Goal: Task Accomplishment & Management: Manage account settings

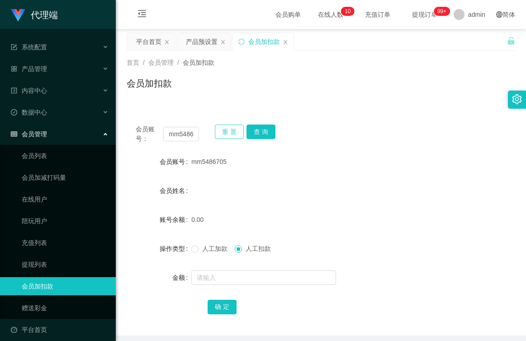
click at [219, 133] on button "重 置" at bounding box center [229, 131] width 29 height 14
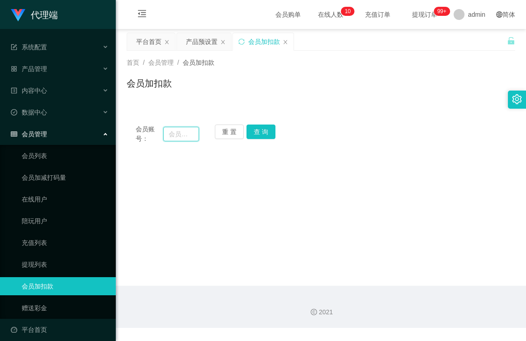
click at [188, 134] on input "text" at bounding box center [181, 134] width 36 height 14
type input "[GEOGRAPHIC_DATA]"
click at [265, 130] on button "查 询" at bounding box center [261, 131] width 29 height 14
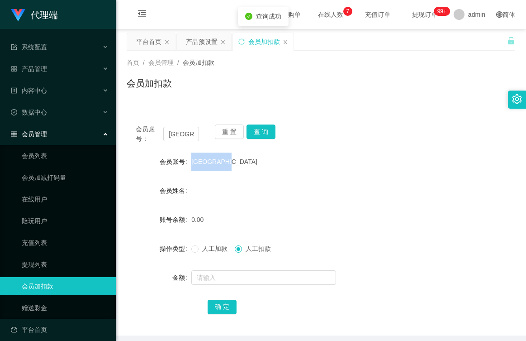
drag, startPoint x: 223, startPoint y: 161, endPoint x: 188, endPoint y: 161, distance: 34.8
click at [188, 161] on div "会员账号 [GEOGRAPHIC_DATA]" at bounding box center [321, 161] width 389 height 18
copy div "会员账号 [GEOGRAPHIC_DATA]"
click at [198, 250] on span at bounding box center [194, 248] width 7 height 7
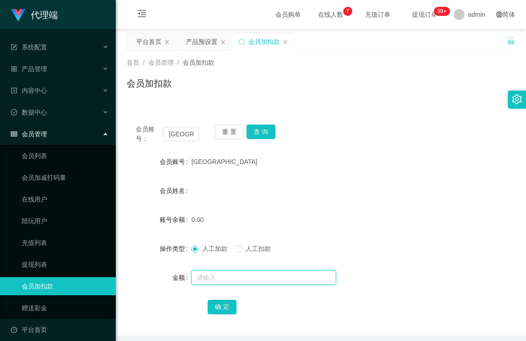
click at [214, 275] on input "text" at bounding box center [263, 277] width 145 height 14
click at [215, 275] on input "text" at bounding box center [263, 277] width 145 height 14
type input "100"
click at [224, 310] on button "确 定" at bounding box center [222, 306] width 29 height 14
click at [497, 169] on div "会员账号 [GEOGRAPHIC_DATA]" at bounding box center [321, 161] width 389 height 18
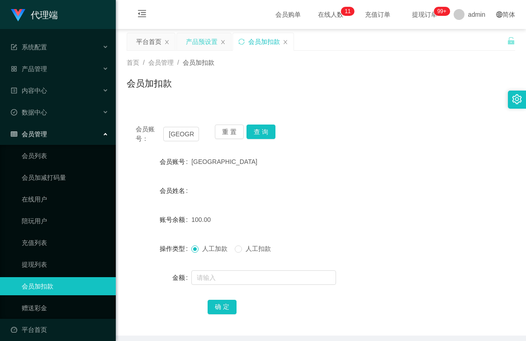
click at [191, 40] on div "产品预设置" at bounding box center [202, 41] width 32 height 17
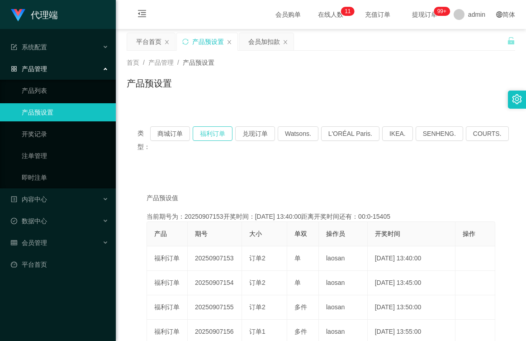
click at [219, 134] on button "福利订单" at bounding box center [213, 133] width 40 height 14
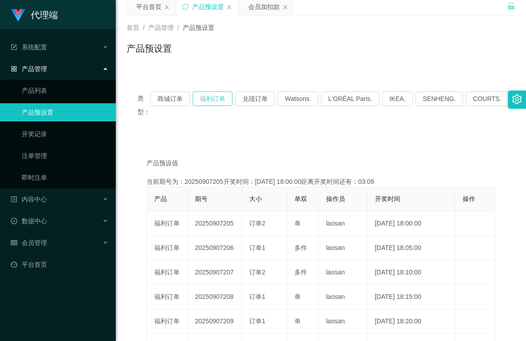
scroll to position [45, 0]
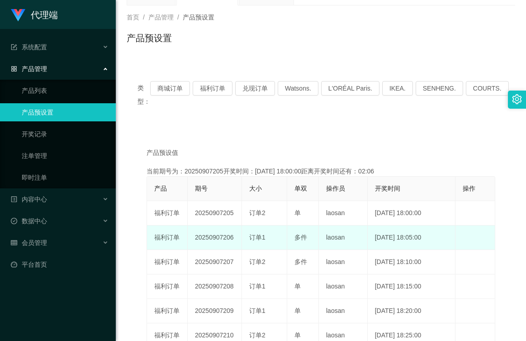
click at [225, 239] on td "20250907206" at bounding box center [215, 237] width 54 height 24
drag, startPoint x: 232, startPoint y: 239, endPoint x: 192, endPoint y: 239, distance: 40.3
click at [192, 239] on td "20250907206" at bounding box center [215, 237] width 54 height 24
copy td "20250907206"
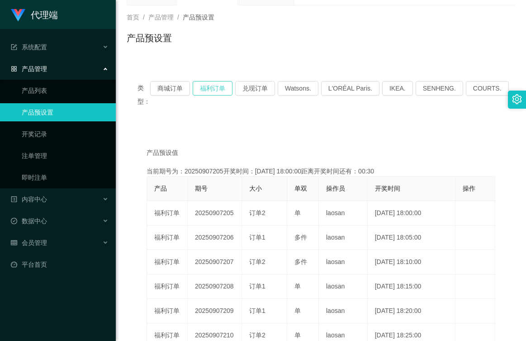
click at [212, 85] on button "福利订单" at bounding box center [213, 88] width 40 height 14
click at [164, 18] on span "产品管理" at bounding box center [160, 17] width 25 height 7
click at [57, 243] on div "会员管理" at bounding box center [58, 242] width 116 height 18
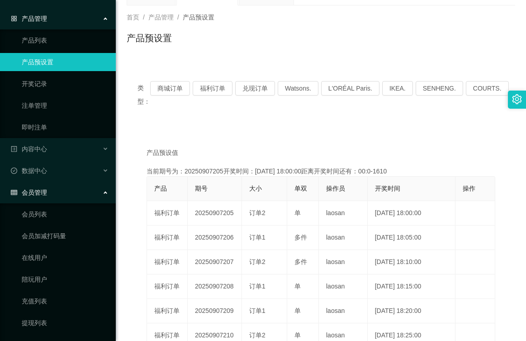
scroll to position [115, 0]
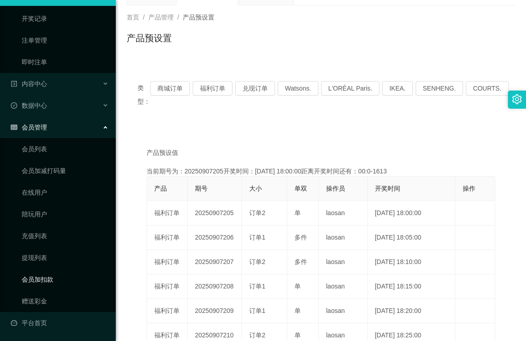
click at [52, 279] on link "会员加扣款" at bounding box center [65, 279] width 87 height 18
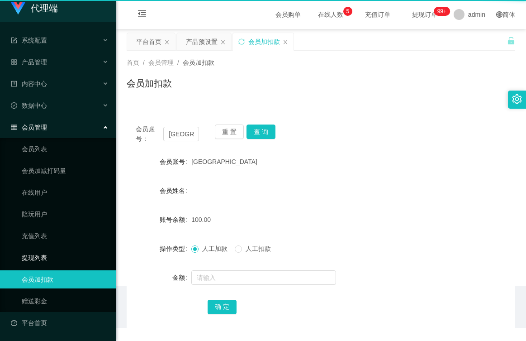
scroll to position [7, 0]
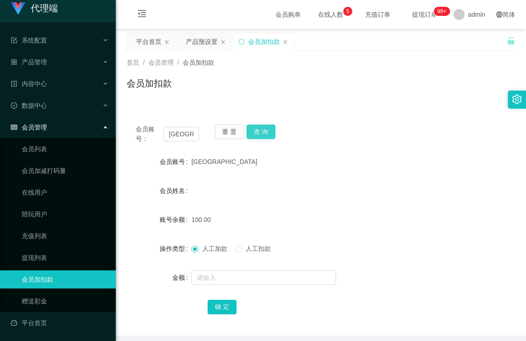
click at [258, 128] on button "查 询" at bounding box center [261, 131] width 29 height 14
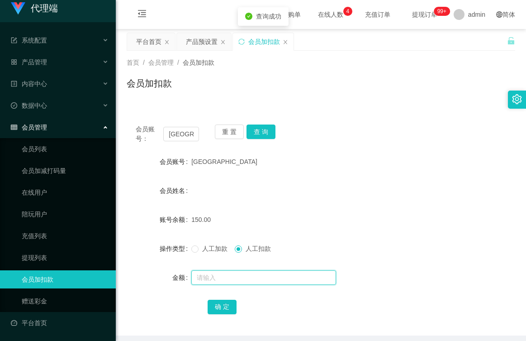
click at [243, 280] on input "text" at bounding box center [263, 277] width 145 height 14
type input "150"
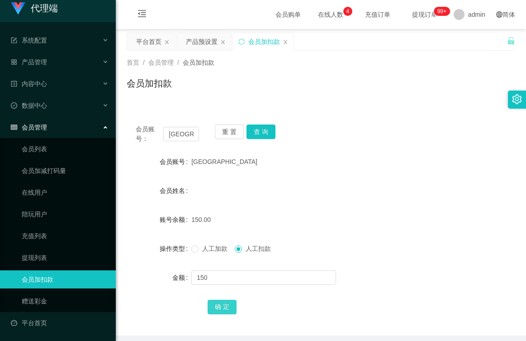
click at [231, 302] on button "确 定" at bounding box center [222, 306] width 29 height 14
click at [235, 130] on button "重 置" at bounding box center [229, 131] width 29 height 14
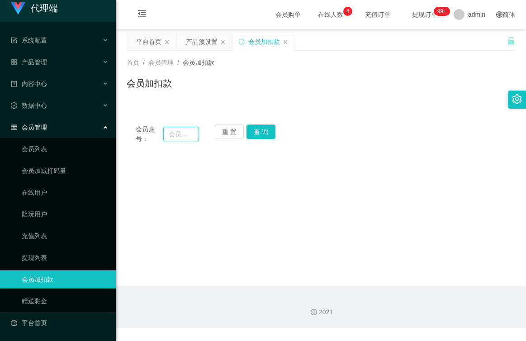
click at [172, 133] on input "text" at bounding box center [181, 134] width 36 height 14
type input "MicTan"
click at [259, 136] on button "查 询" at bounding box center [261, 131] width 29 height 14
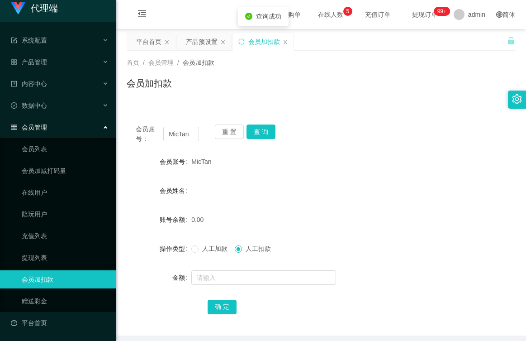
drag, startPoint x: 212, startPoint y: 156, endPoint x: 185, endPoint y: 164, distance: 28.1
click at [185, 164] on div "会员账号 [PERSON_NAME]" at bounding box center [321, 161] width 389 height 18
copy div "会员账号 [PERSON_NAME]"
click at [206, 274] on input "text" at bounding box center [263, 277] width 145 height 14
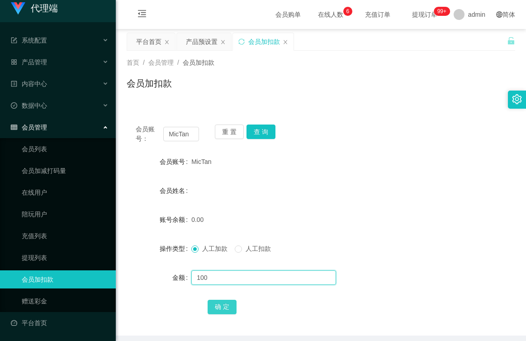
type input "100"
click at [218, 305] on button "确 定" at bounding box center [222, 306] width 29 height 14
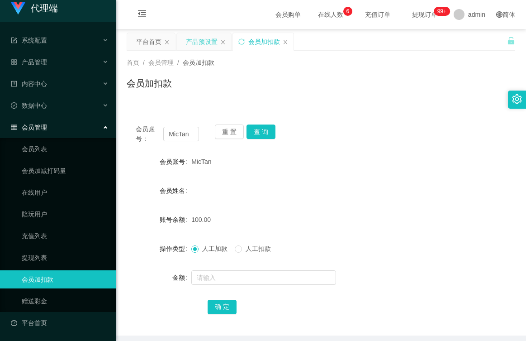
click at [199, 44] on div "产品预设置" at bounding box center [202, 41] width 32 height 17
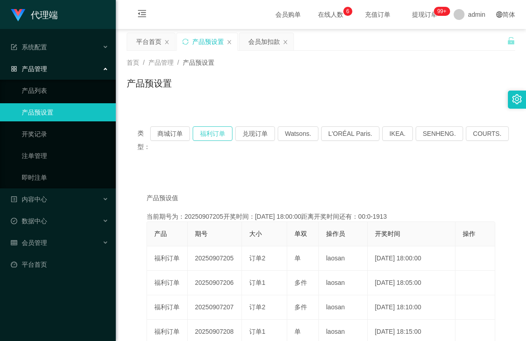
click at [221, 134] on button "福利订单" at bounding box center [213, 133] width 40 height 14
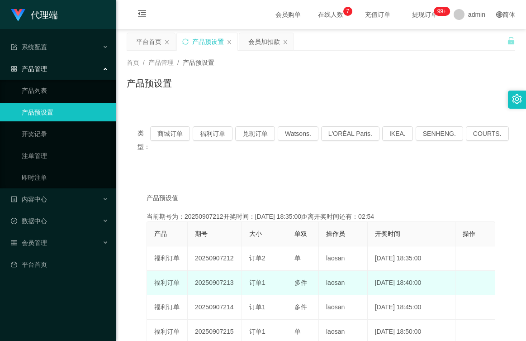
click at [230, 282] on td "20250907213" at bounding box center [215, 282] width 54 height 24
click at [233, 282] on td "20250907213" at bounding box center [215, 282] width 54 height 24
drag, startPoint x: 233, startPoint y: 282, endPoint x: 194, endPoint y: 283, distance: 39.8
click at [194, 283] on td "20250907213" at bounding box center [215, 282] width 54 height 24
copy td "20250907213"
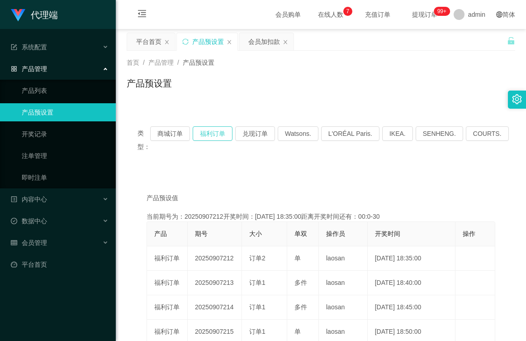
click at [216, 130] on button "福利订单" at bounding box center [213, 133] width 40 height 14
click at [256, 44] on div "会员加扣款" at bounding box center [264, 41] width 32 height 17
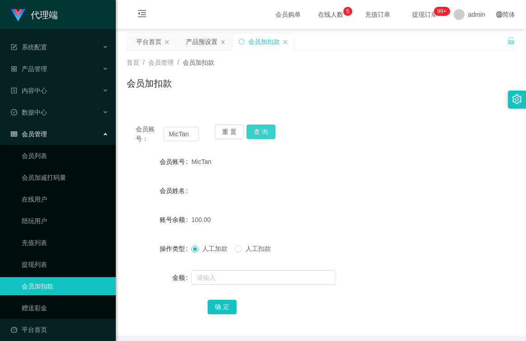
click at [264, 128] on button "查 询" at bounding box center [261, 131] width 29 height 14
click at [33, 308] on link "赠送彩金" at bounding box center [65, 308] width 87 height 18
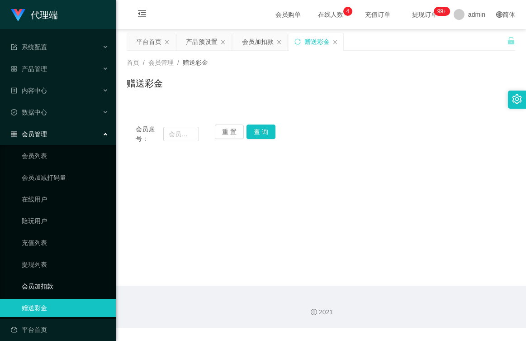
click at [39, 282] on link "会员加扣款" at bounding box center [65, 286] width 87 height 18
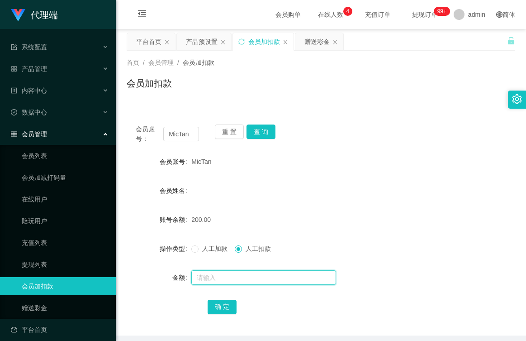
click at [235, 280] on input "text" at bounding box center [263, 277] width 145 height 14
type input "200"
click at [225, 308] on button "确 定" at bounding box center [222, 306] width 29 height 14
